Goal: Book appointment/travel/reservation

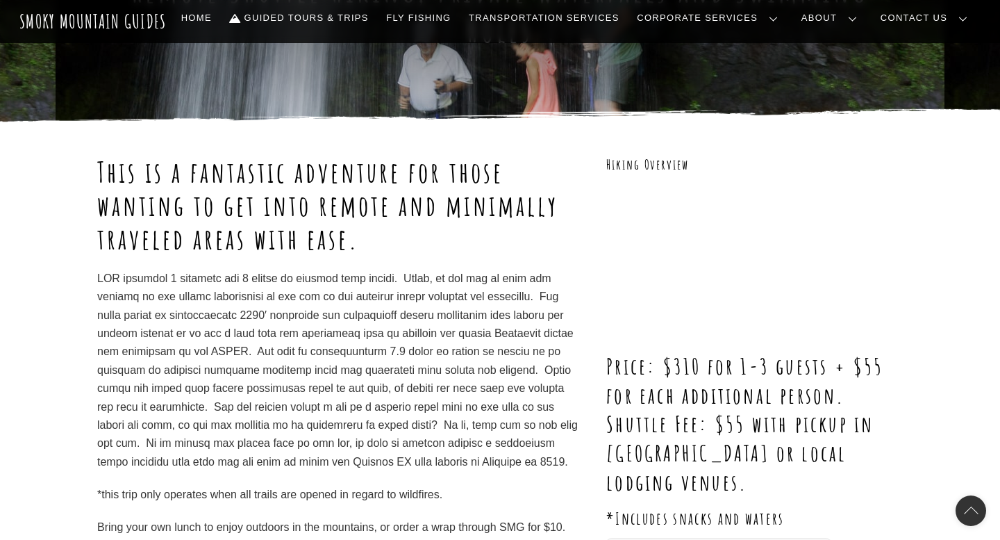
scroll to position [110, 0]
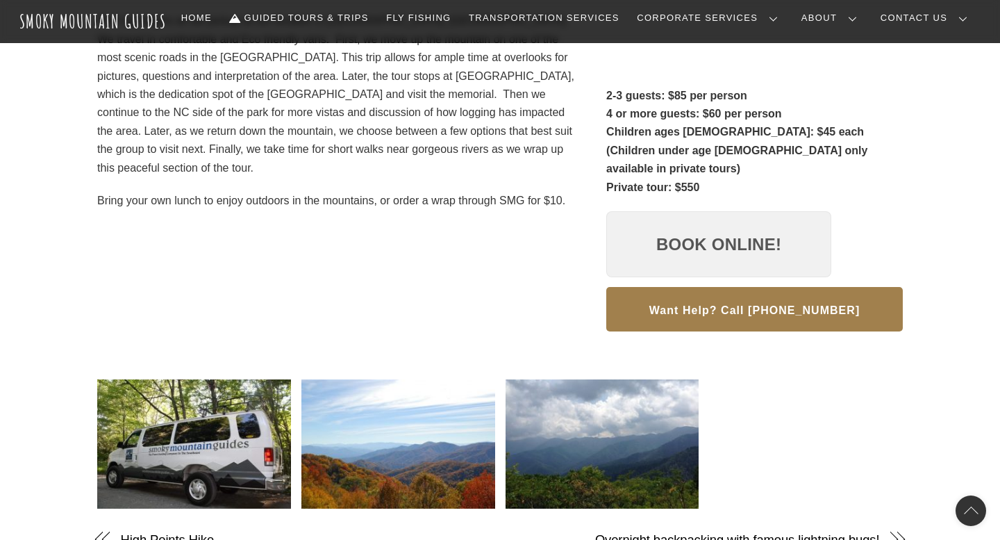
scroll to position [351, 0]
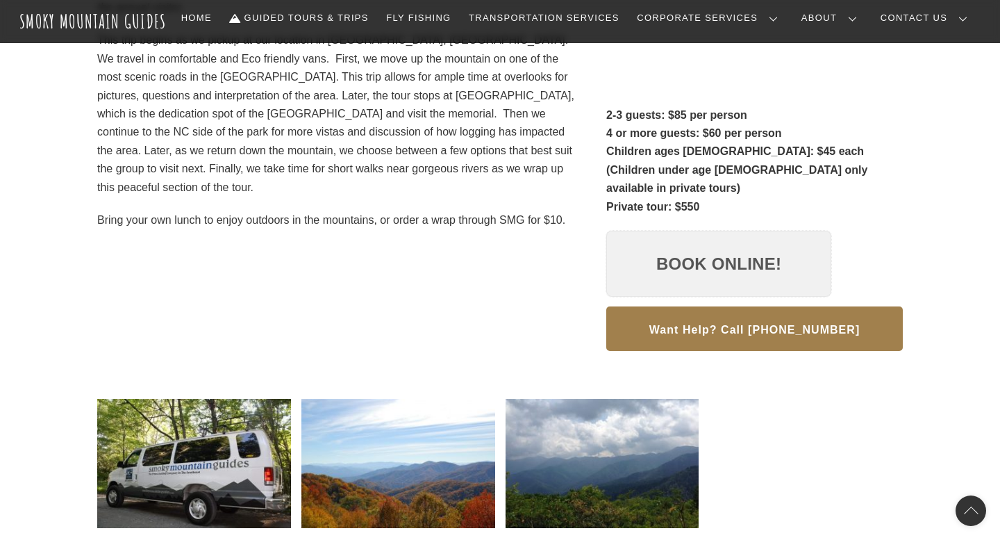
click at [692, 255] on link "Book Online!" at bounding box center [718, 264] width 225 height 67
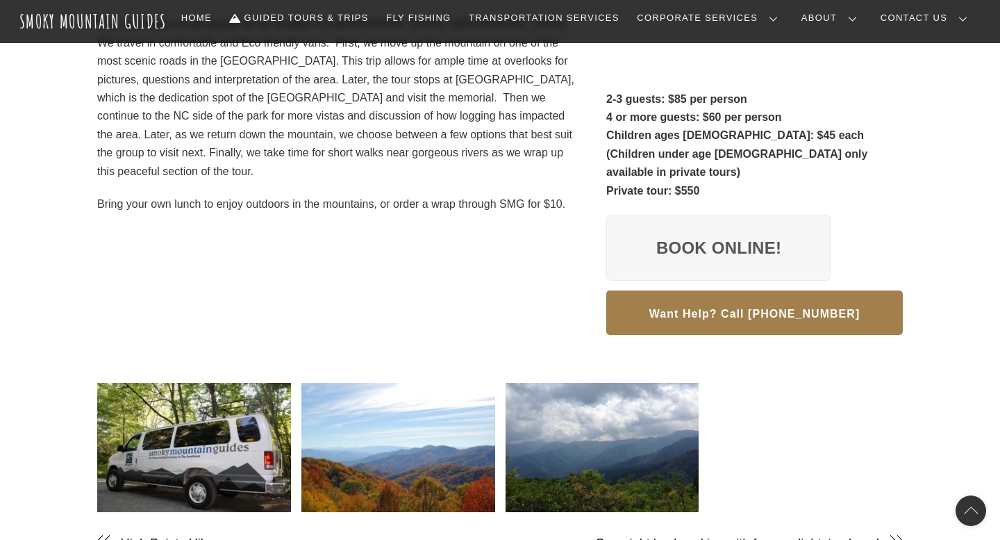
scroll to position [369, 0]
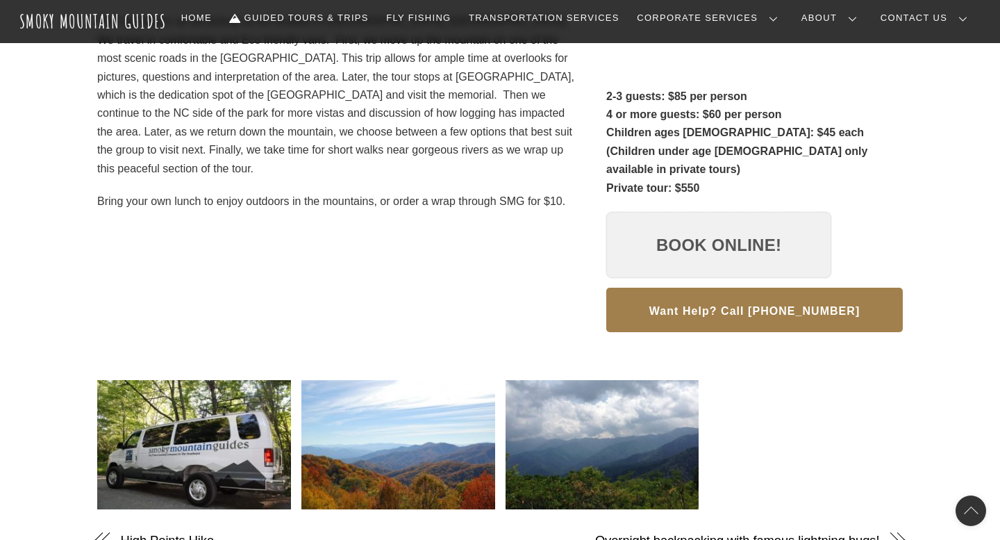
click at [666, 212] on link "Book Online!" at bounding box center [718, 245] width 225 height 67
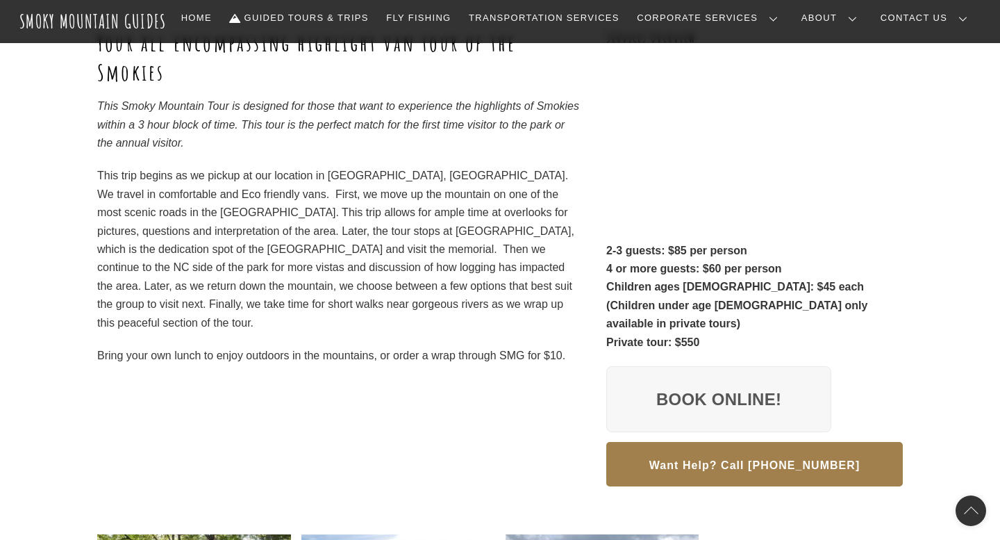
scroll to position [0, 0]
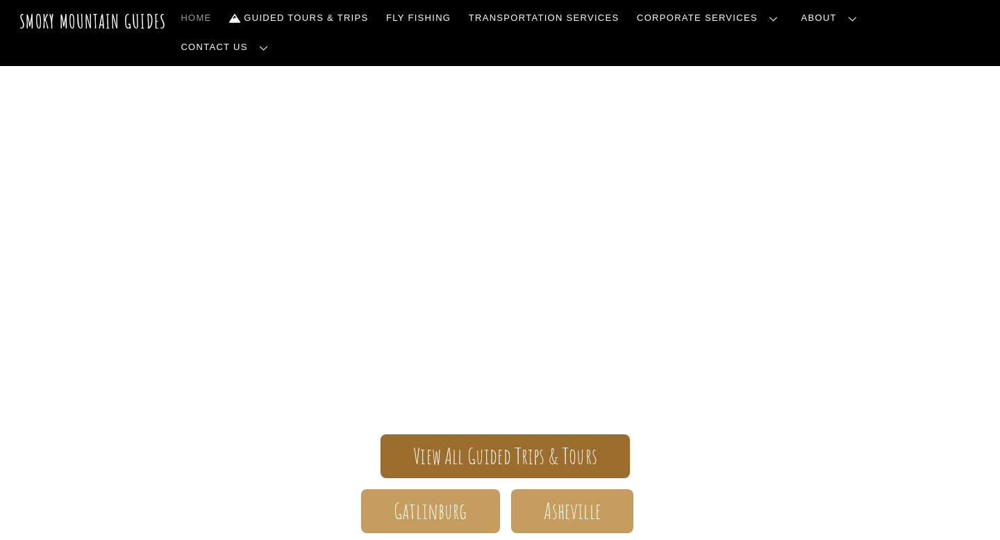
click at [495, 449] on span "View All Guided Trips & Tours" at bounding box center [505, 456] width 184 height 15
click at [514, 449] on span "View All Guided Trips & Tours" at bounding box center [505, 456] width 184 height 15
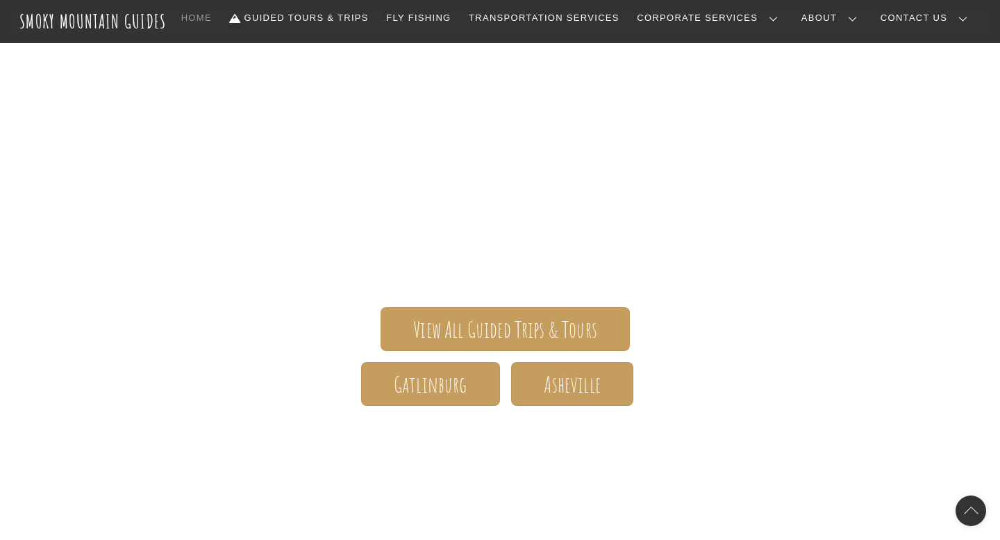
scroll to position [147, 0]
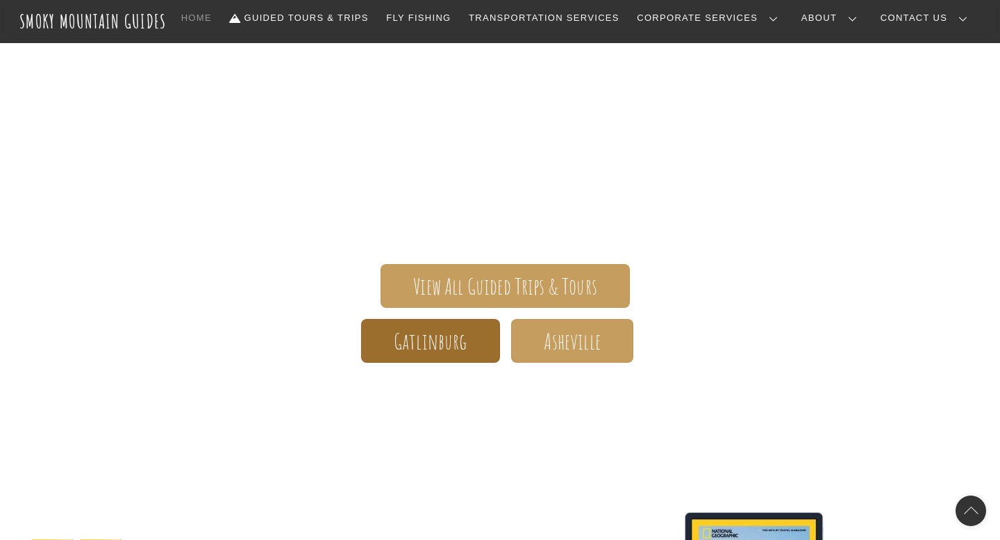
click at [438, 336] on span "Gatlinburg" at bounding box center [431, 341] width 74 height 15
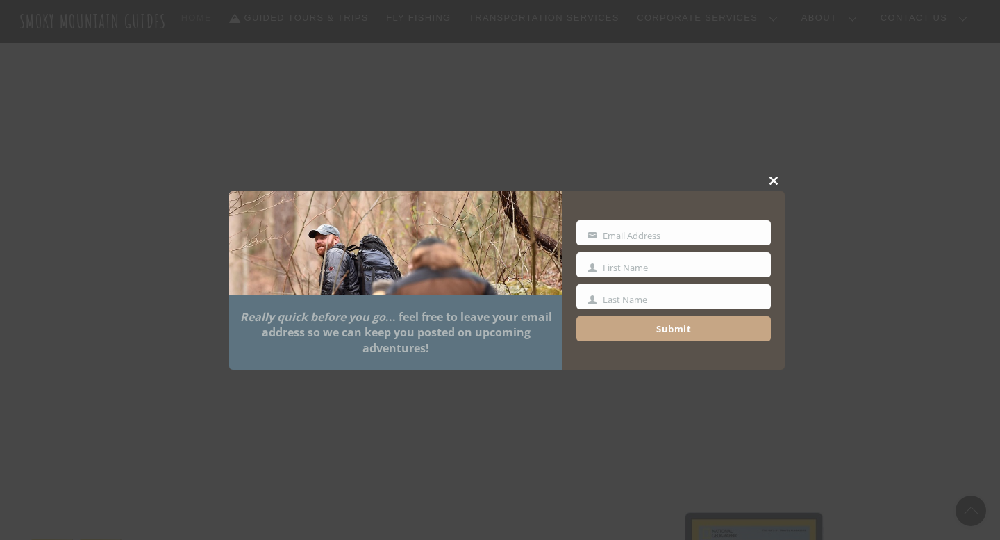
click at [774, 178] on span at bounding box center [774, 180] width 21 height 8
